Goal: Transaction & Acquisition: Purchase product/service

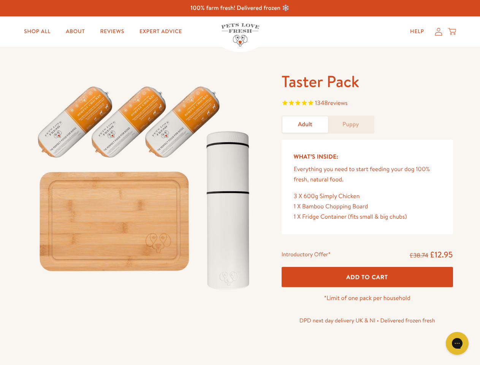
click at [240, 183] on img at bounding box center [145, 184] width 236 height 227
click at [367, 104] on span "1348 reviews" at bounding box center [368, 103] width 172 height 11
click at [367, 277] on span "Add To Cart" at bounding box center [367, 277] width 42 height 8
click at [458, 343] on icon "Gorgias live chat" at bounding box center [457, 343] width 7 height 7
